Goal: Task Accomplishment & Management: Use online tool/utility

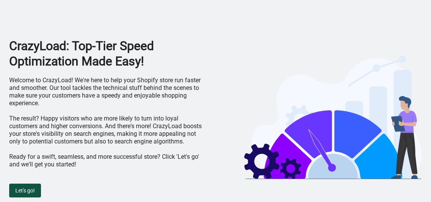
click at [28, 187] on button "Let's go!" at bounding box center [25, 191] width 32 height 14
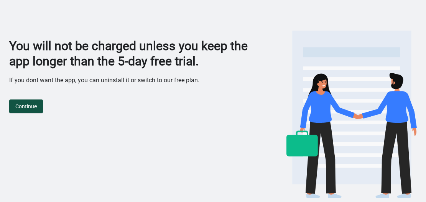
click at [41, 106] on button "Continue" at bounding box center [26, 107] width 34 height 14
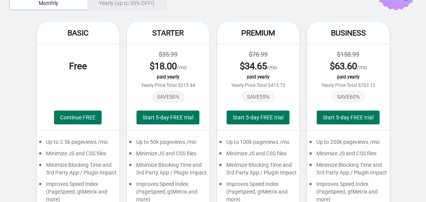
scroll to position [57, 0]
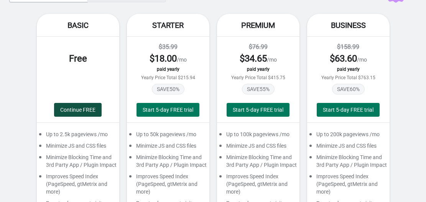
click at [75, 107] on span "Continue FREE" at bounding box center [77, 110] width 35 height 6
click at [80, 108] on span "Continue FREE" at bounding box center [77, 110] width 35 height 6
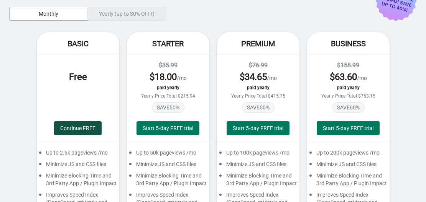
scroll to position [0, 0]
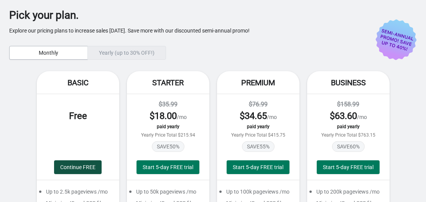
click at [80, 164] on span "Continue FREE" at bounding box center [77, 167] width 35 height 6
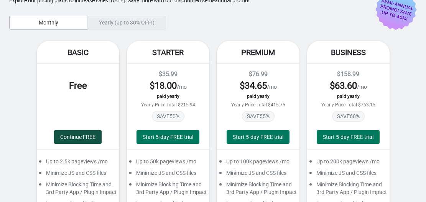
scroll to position [45, 0]
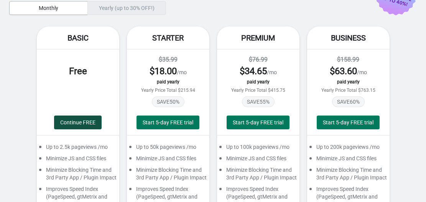
click at [96, 121] on button "Continue FREE" at bounding box center [78, 123] width 48 height 14
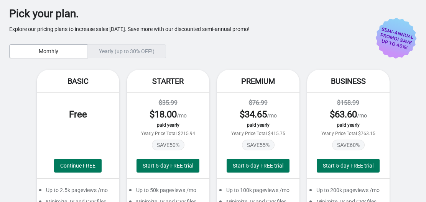
scroll to position [0, 0]
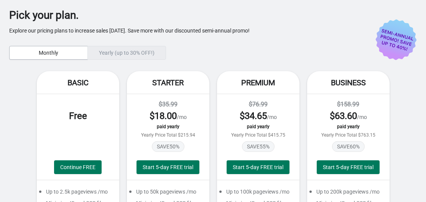
click at [70, 160] on div "Free Continue FREE" at bounding box center [78, 137] width 82 height 86
click at [70, 164] on span "Continue FREE" at bounding box center [77, 167] width 35 height 6
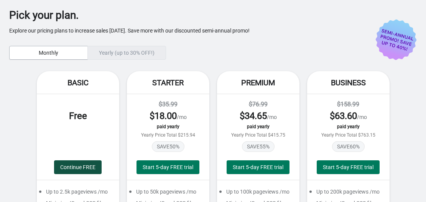
click at [70, 164] on span "Continue FREE" at bounding box center [77, 167] width 35 height 6
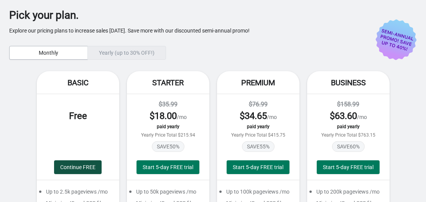
click at [70, 164] on span "Continue FREE" at bounding box center [77, 167] width 35 height 6
click at [135, 55] on div "Yearly (up to 30% OFF!)" at bounding box center [126, 53] width 79 height 14
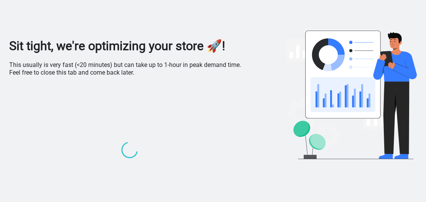
click at [167, 61] on p "This usually is very fast (<20 minutes) but can take up to 1-hour in peak deman…" at bounding box center [129, 68] width 240 height 15
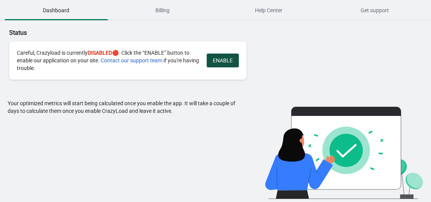
click at [214, 62] on span "ENABLE" at bounding box center [223, 60] width 20 height 6
